Goal: Task Accomplishment & Management: Complete application form

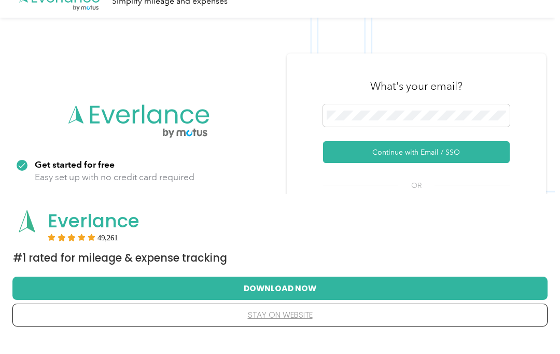
click at [468, 173] on button "Continue with Email / SSO" at bounding box center [416, 168] width 187 height 22
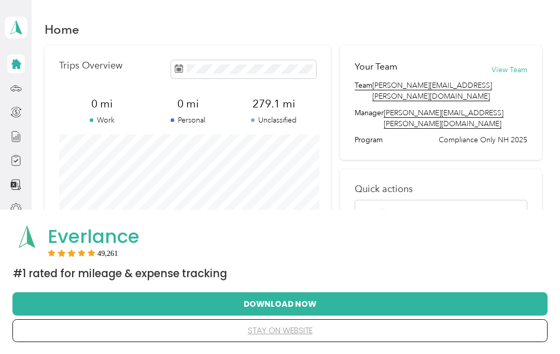
scroll to position [19, 0]
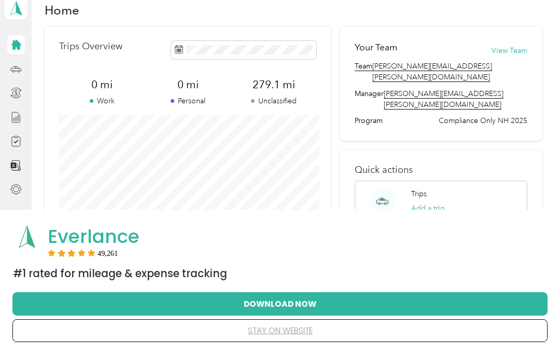
click at [0, 201] on aside "[PERSON_NAME] Personal dashboard" at bounding box center [16, 158] width 32 height 354
click at [7, 142] on div at bounding box center [16, 141] width 18 height 19
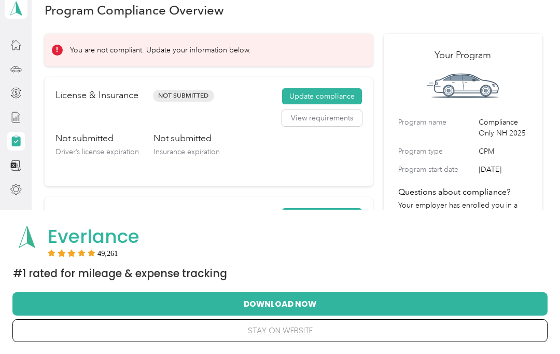
click at [349, 95] on button "Update compliance" at bounding box center [322, 96] width 80 height 17
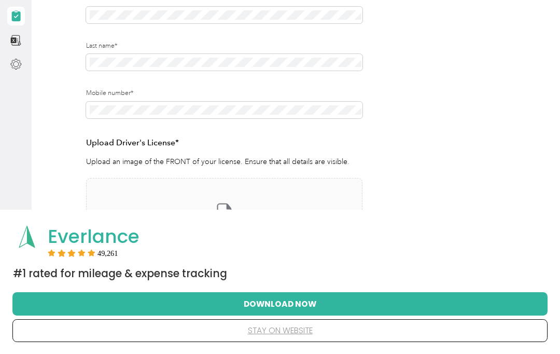
scroll to position [188, 0]
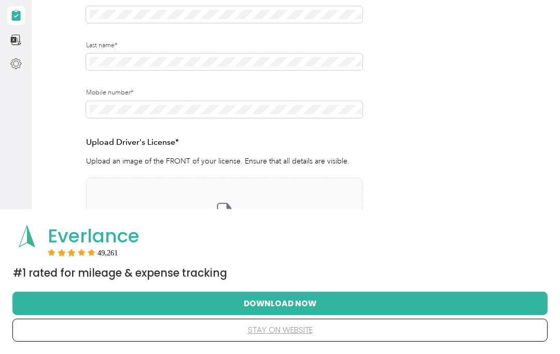
click at [252, 242] on span "choose a file to upload" at bounding box center [224, 246] width 76 height 9
click at [229, 242] on span "choose a file to upload" at bounding box center [224, 246] width 76 height 9
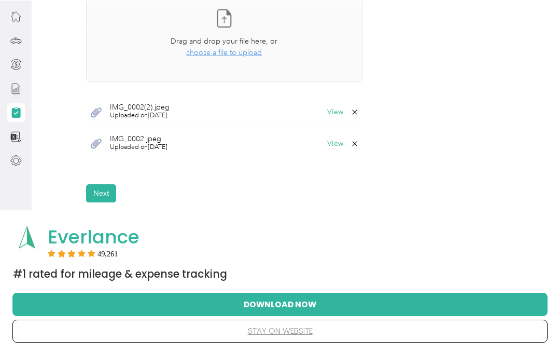
scroll to position [311, 0]
click at [359, 140] on icon at bounding box center [355, 143] width 8 height 8
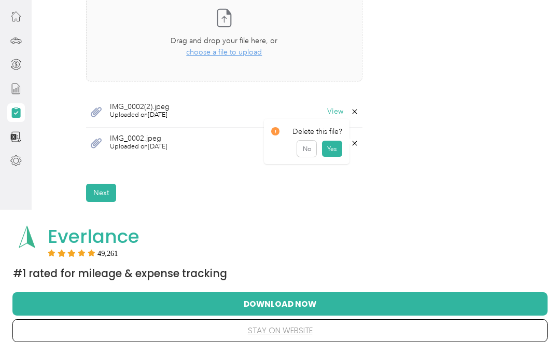
click at [334, 152] on button "Yes" at bounding box center [332, 149] width 20 height 17
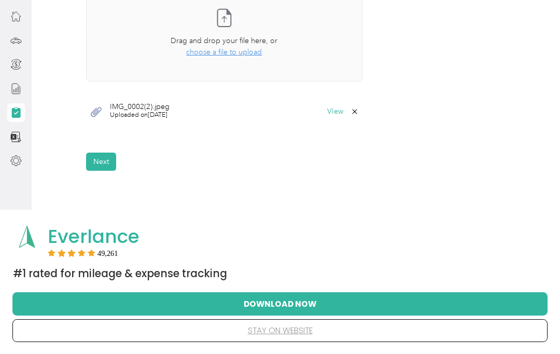
scroll to position [281, 0]
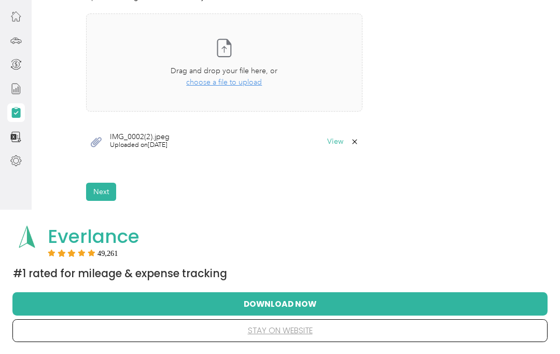
click at [100, 192] on button "Next" at bounding box center [101, 192] width 30 height 18
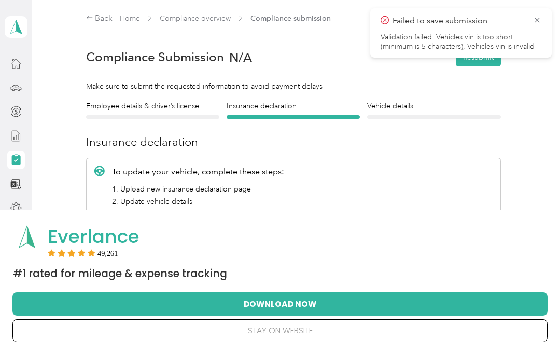
click at [538, 20] on icon at bounding box center [537, 20] width 5 height 5
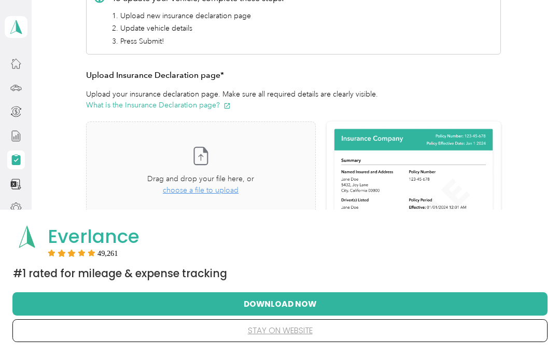
scroll to position [173, 0]
